Goal: Task Accomplishment & Management: Complete application form

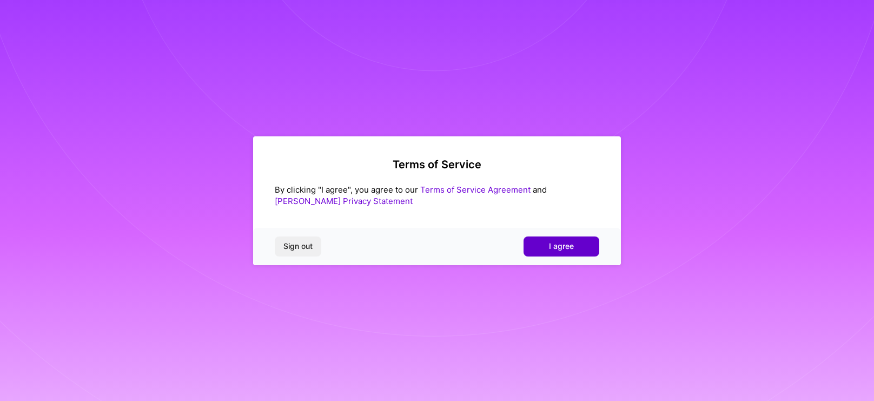
click at [568, 247] on span "I agree" at bounding box center [561, 246] width 25 height 11
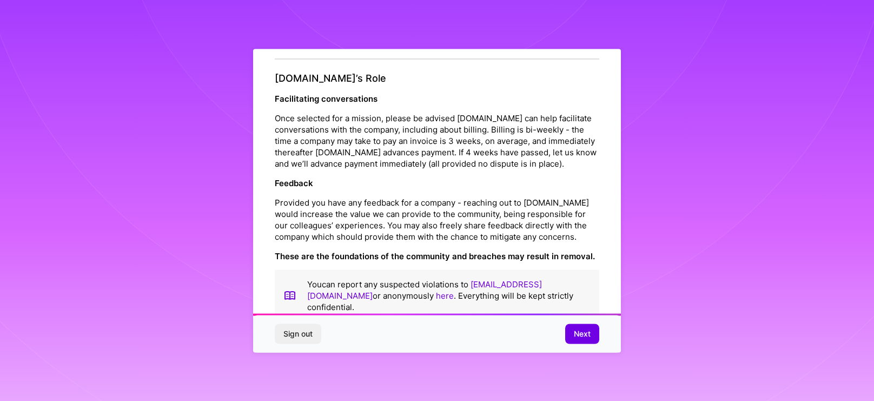
scroll to position [1185, 0]
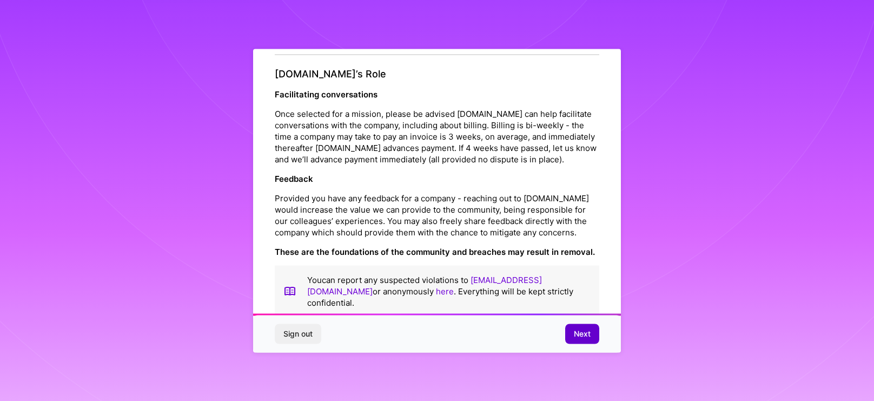
click at [576, 329] on span "Next" at bounding box center [582, 333] width 17 height 11
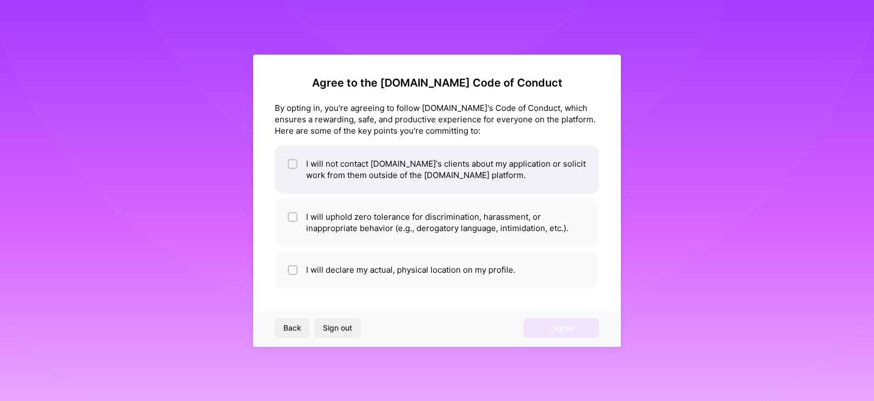
click at [291, 162] on input "checkbox" at bounding box center [294, 165] width 8 height 8
checkbox input "true"
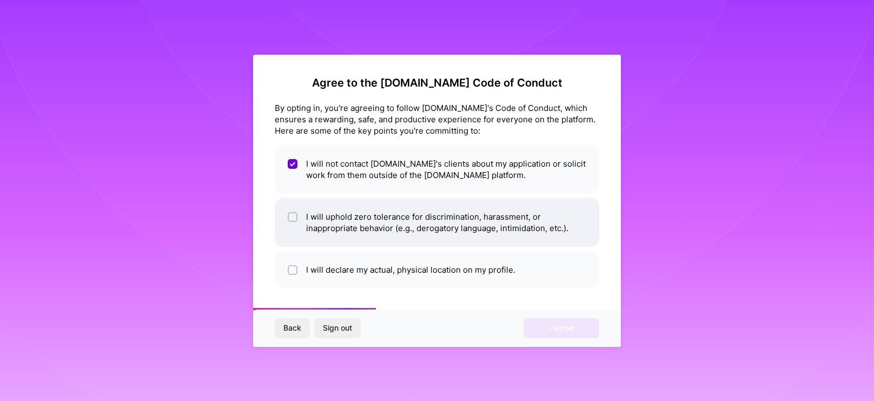
click at [295, 217] on input "checkbox" at bounding box center [294, 218] width 8 height 8
checkbox input "true"
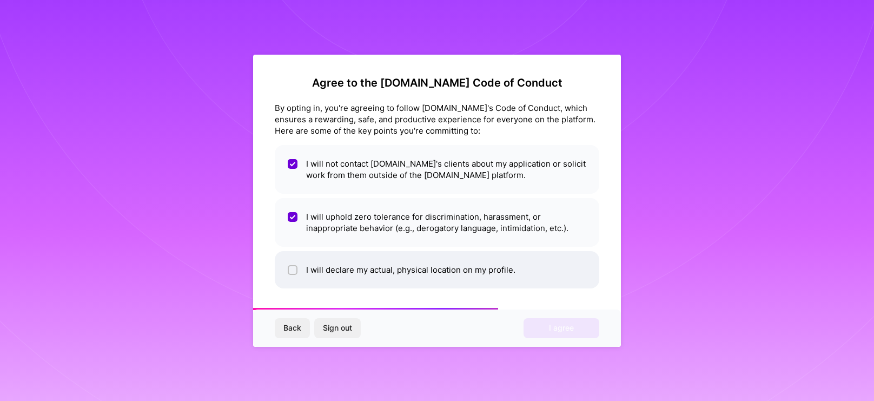
click at [293, 269] on input "checkbox" at bounding box center [294, 271] width 8 height 8
checkbox input "true"
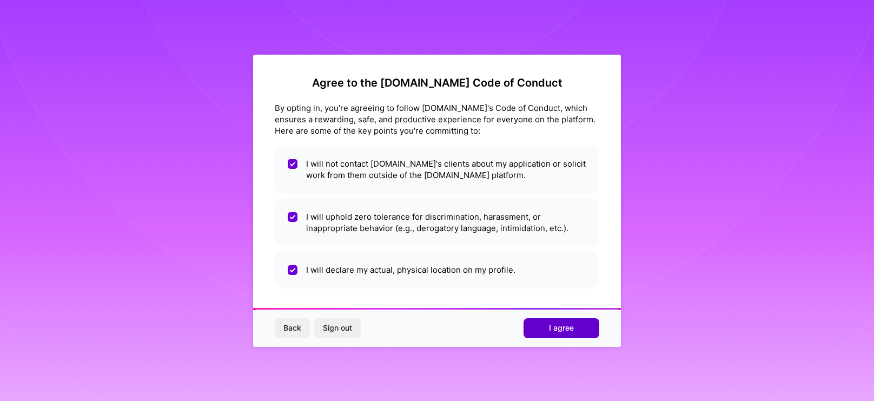
click at [558, 329] on span "I agree" at bounding box center [561, 327] width 25 height 11
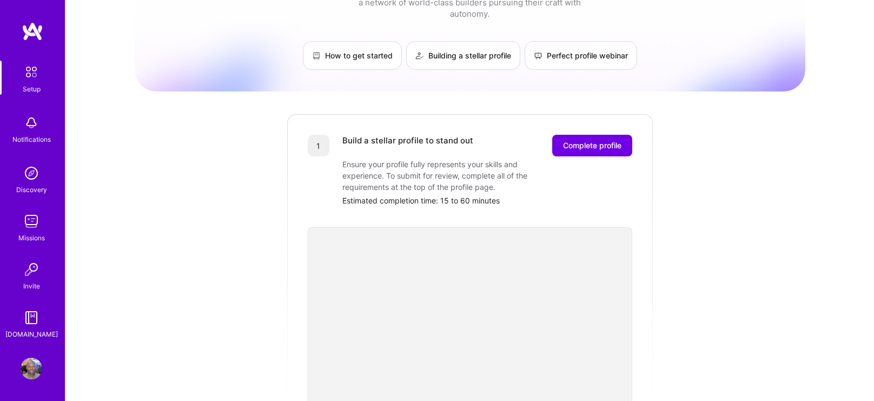
scroll to position [48, 0]
click at [583, 141] on span "Complete profile" at bounding box center [592, 146] width 58 height 11
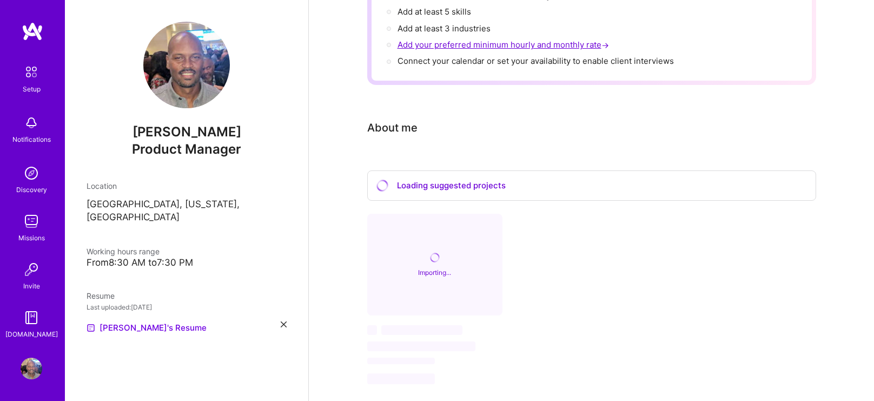
scroll to position [205, 0]
